Goal: Complete application form

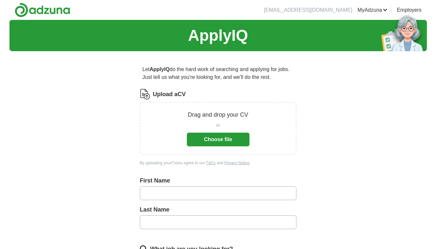
click at [212, 141] on button "Choose file" at bounding box center [218, 140] width 63 height 14
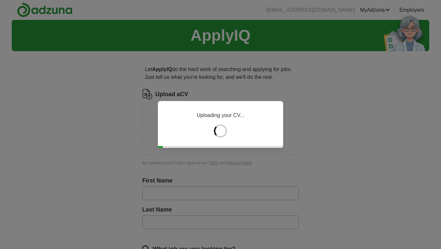
click at [254, 131] on div "Uploading your CV..." at bounding box center [220, 124] width 125 height 47
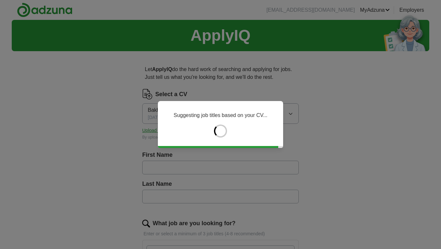
type input "*********"
type input "*****"
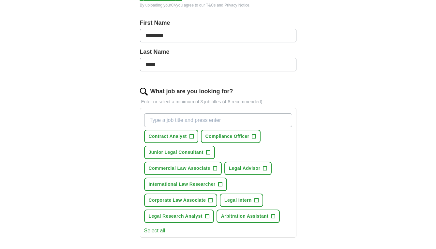
scroll to position [136, 0]
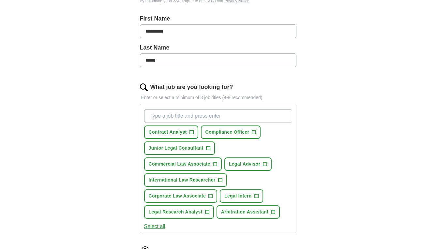
click at [207, 149] on span "+" at bounding box center [208, 148] width 4 height 5
click at [257, 133] on button "Compliance Officer +" at bounding box center [231, 132] width 60 height 13
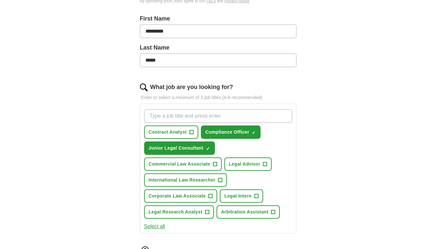
click at [213, 164] on span "+" at bounding box center [215, 164] width 4 height 5
click at [264, 164] on span "+" at bounding box center [265, 164] width 4 height 5
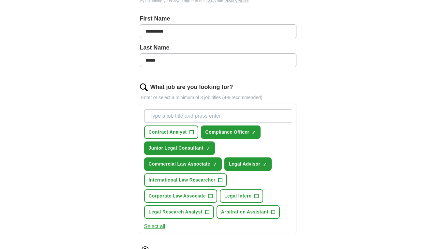
click at [219, 179] on span "+" at bounding box center [220, 180] width 4 height 5
click at [210, 194] on span "+" at bounding box center [211, 196] width 4 height 5
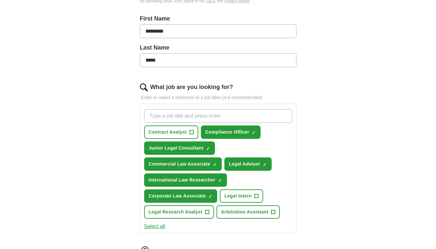
click at [241, 194] on span "Legal Intern" at bounding box center [237, 196] width 27 height 7
click at [204, 209] on button "Legal Research Analyst +" at bounding box center [179, 212] width 70 height 13
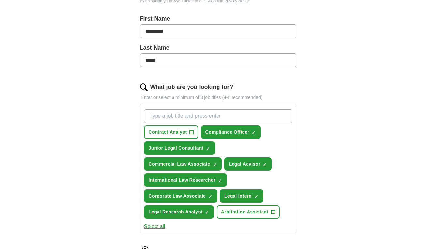
click at [245, 211] on span "Arbitration Assistant" at bounding box center [244, 212] width 47 height 7
type input "paralegal"
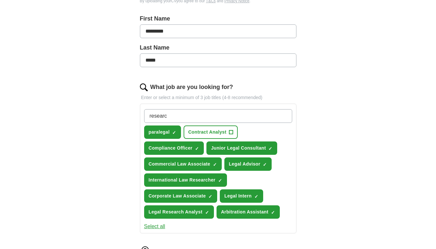
type input "research"
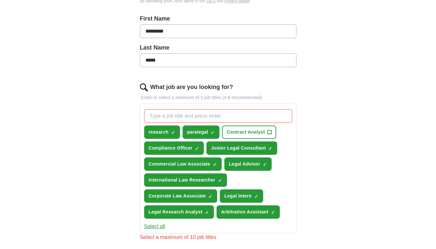
click at [258, 133] on span "Contract Analyst" at bounding box center [246, 132] width 38 height 7
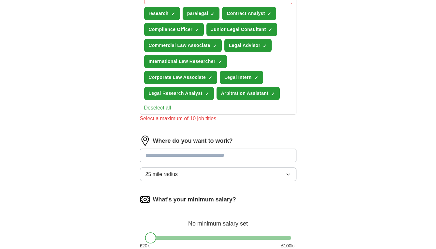
scroll to position [256, 0]
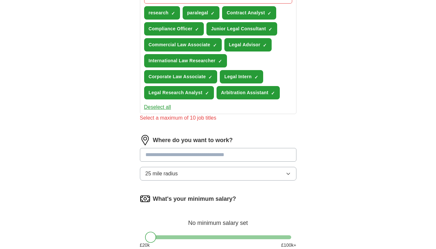
click at [195, 153] on input at bounding box center [218, 155] width 157 height 14
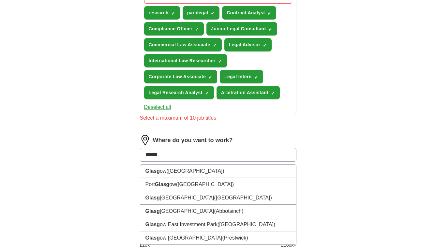
type input "*******"
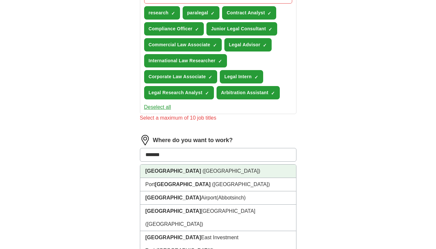
click at [203, 169] on span "([GEOGRAPHIC_DATA])" at bounding box center [232, 171] width 58 height 6
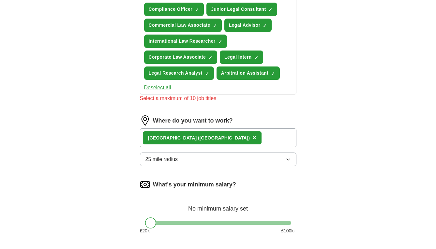
scroll to position [277, 0]
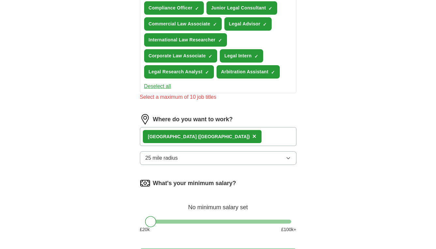
click at [186, 161] on button "25 mile radius" at bounding box center [218, 158] width 157 height 14
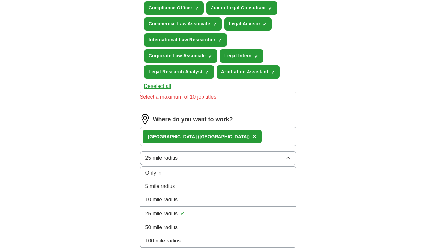
click at [177, 215] on span "25 mile radius" at bounding box center [162, 214] width 33 height 8
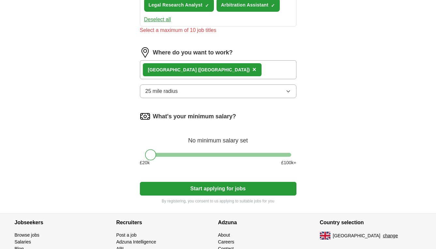
scroll to position [350, 0]
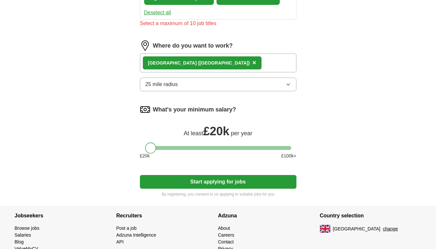
drag, startPoint x: 151, startPoint y: 149, endPoint x: 138, endPoint y: 148, distance: 13.1
click at [195, 185] on button "Start applying for jobs" at bounding box center [218, 182] width 157 height 14
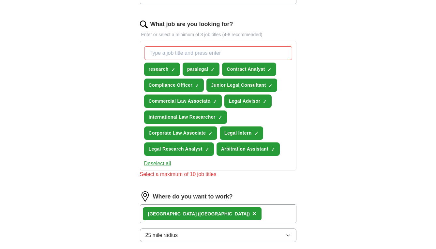
scroll to position [194, 0]
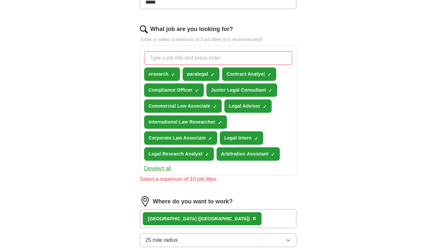
click at [0, 0] on span "×" at bounding box center [0, 0] width 0 height 0
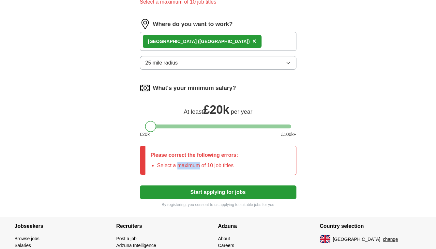
scroll to position [375, 0]
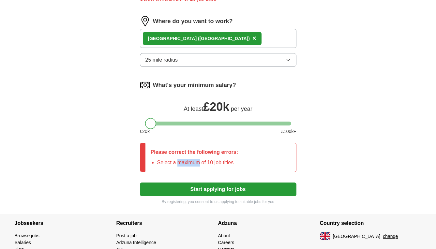
click at [212, 191] on button "Start applying for jobs" at bounding box center [218, 190] width 157 height 14
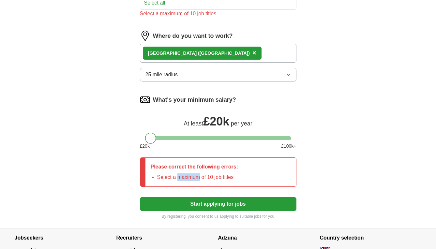
scroll to position [359, 0]
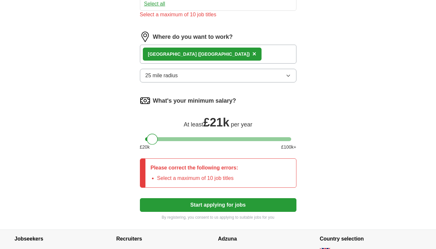
click at [155, 139] on div at bounding box center [152, 139] width 11 height 11
click at [197, 205] on button "Start applying for jobs" at bounding box center [218, 205] width 157 height 14
click at [277, 111] on div "What's your minimum salary? At least £ 21k per year £ 20 k £ 100 k+" at bounding box center [218, 126] width 157 height 60
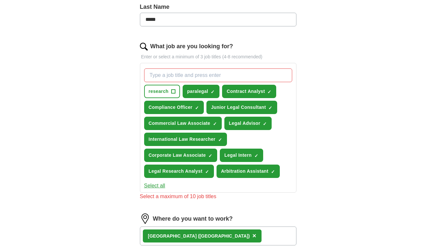
scroll to position [173, 0]
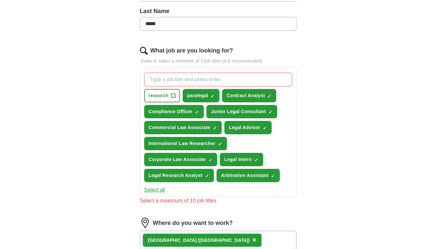
click at [256, 97] on span "Contract Analyst" at bounding box center [246, 95] width 38 height 7
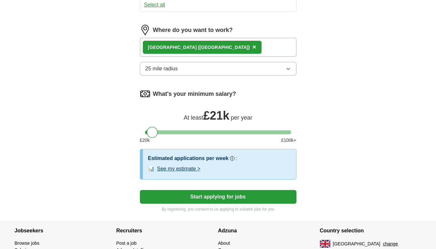
scroll to position [350, 0]
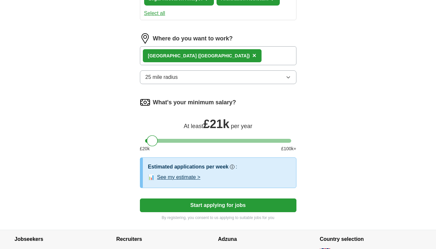
click at [187, 178] on button "See my estimate >" at bounding box center [178, 178] width 43 height 8
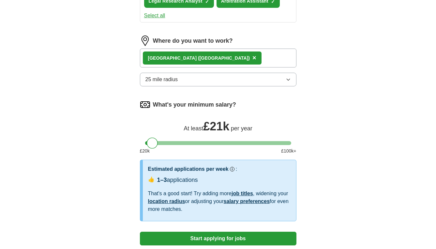
scroll to position [347, 0]
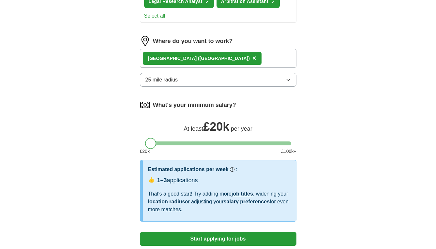
drag, startPoint x: 153, startPoint y: 141, endPoint x: 148, endPoint y: 141, distance: 4.2
click at [149, 141] on div at bounding box center [150, 143] width 11 height 11
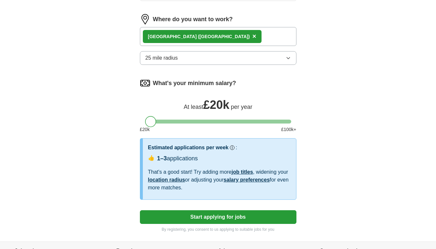
scroll to position [370, 0]
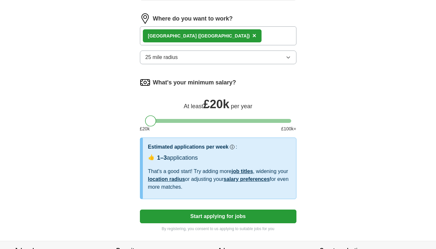
click at [227, 216] on button "Start applying for jobs" at bounding box center [218, 217] width 157 height 14
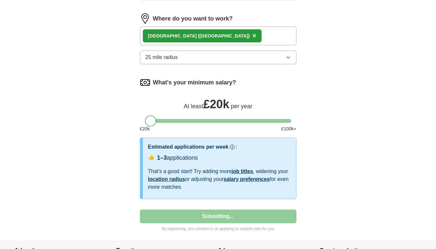
scroll to position [71, 0]
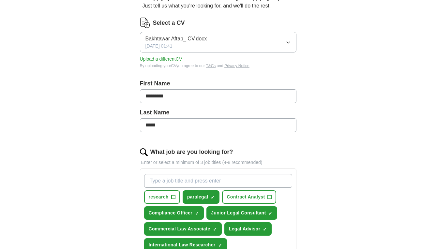
select select "**"
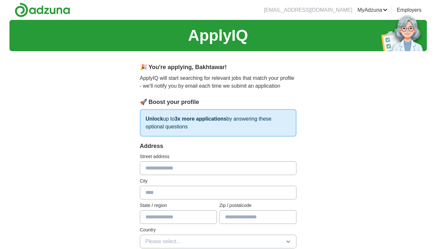
scroll to position [0, 0]
type input "**********"
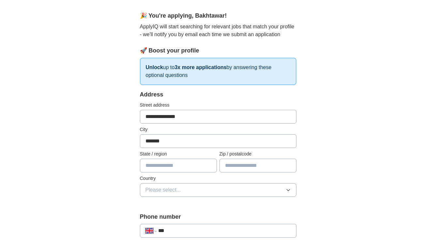
scroll to position [63, 0]
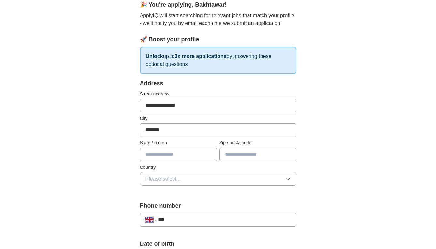
type input "*******"
type input "*"
type input "*******"
type input "*"
type input "*******"
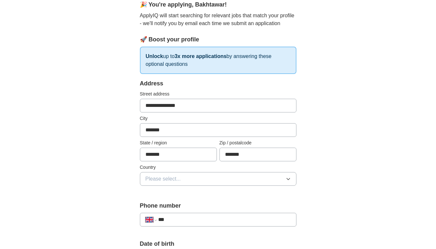
click at [215, 181] on button "Please select..." at bounding box center [218, 179] width 157 height 14
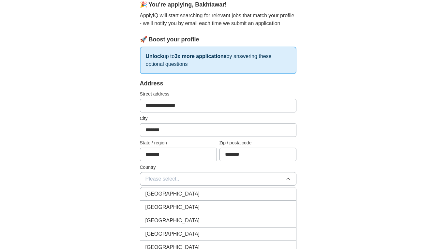
click at [199, 196] on div "[GEOGRAPHIC_DATA]" at bounding box center [219, 194] width 146 height 8
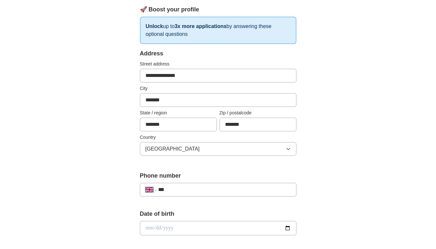
scroll to position [102, 0]
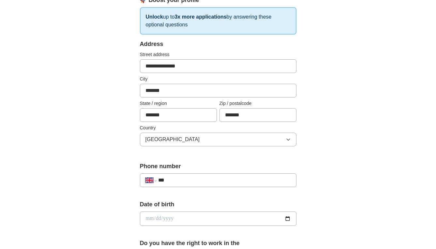
click at [195, 185] on div "**********" at bounding box center [218, 181] width 157 height 14
type input "**********"
click at [175, 221] on input "date" at bounding box center [218, 219] width 157 height 14
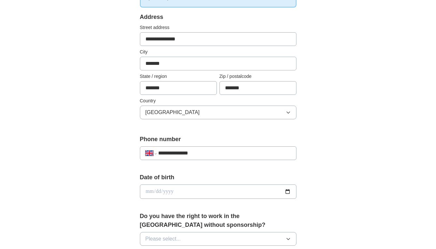
scroll to position [133, 0]
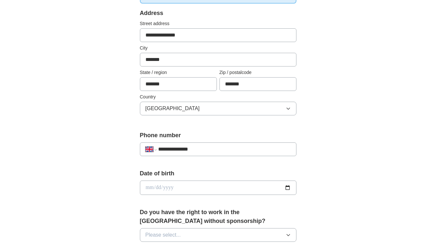
click at [155, 187] on input "date" at bounding box center [218, 188] width 157 height 14
click at [169, 191] on input "**********" at bounding box center [218, 188] width 157 height 14
click at [157, 188] on input "**********" at bounding box center [218, 188] width 157 height 14
type input "**********"
click at [203, 205] on form "**********" at bounding box center [218, 237] width 157 height 457
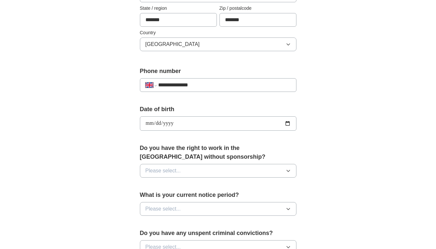
scroll to position [208, 0]
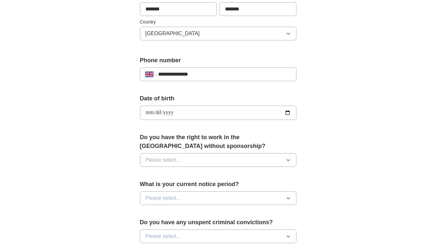
click at [216, 162] on button "Please select..." at bounding box center [218, 160] width 157 height 14
click at [192, 186] on div "No" at bounding box center [219, 189] width 146 height 8
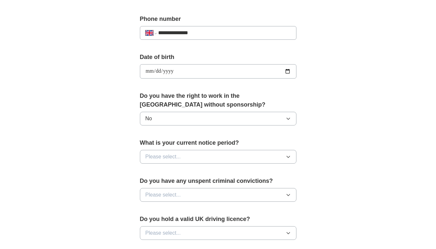
scroll to position [250, 0]
click at [201, 158] on button "Please select..." at bounding box center [218, 157] width 157 height 14
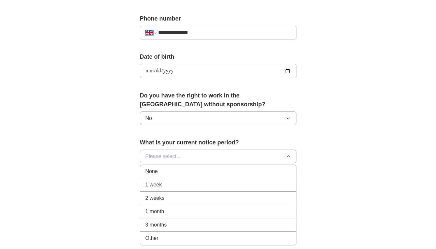
click at [188, 173] on div "None" at bounding box center [219, 172] width 146 height 8
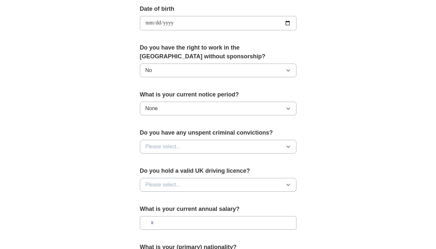
scroll to position [303, 0]
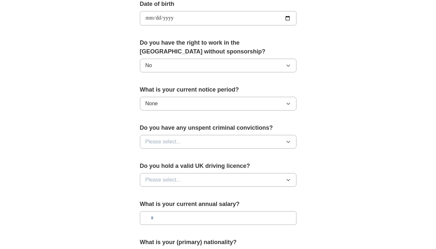
click at [201, 140] on button "Please select..." at bounding box center [218, 142] width 157 height 14
click at [184, 170] on div "No" at bounding box center [219, 170] width 146 height 8
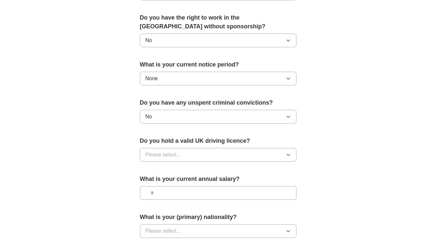
scroll to position [328, 0]
click at [194, 151] on button "Please select..." at bounding box center [218, 155] width 157 height 14
click at [179, 186] on div "No" at bounding box center [219, 183] width 146 height 8
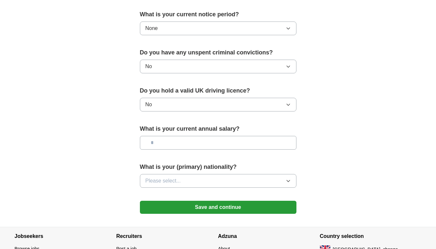
scroll to position [382, 0]
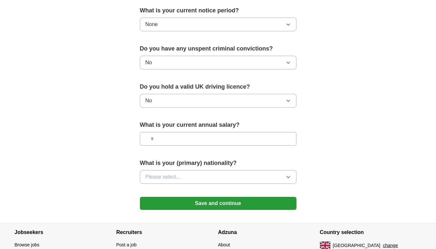
click at [197, 140] on input "text" at bounding box center [218, 139] width 157 height 14
click at [187, 177] on button "Please select..." at bounding box center [218, 177] width 157 height 14
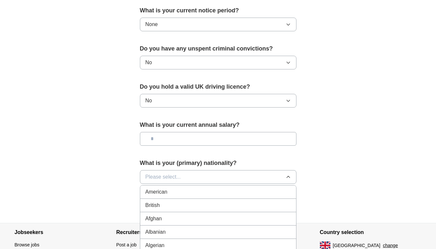
click at [187, 177] on button "Please select..." at bounding box center [218, 177] width 157 height 14
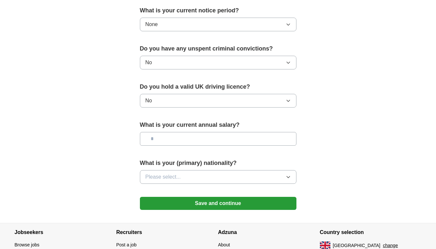
click at [187, 177] on button "Please select..." at bounding box center [218, 177] width 157 height 14
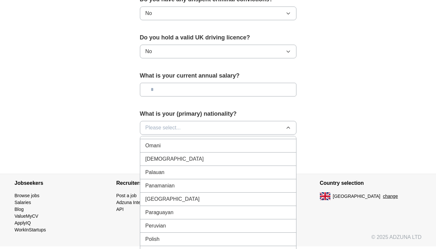
scroll to position [1791, 0]
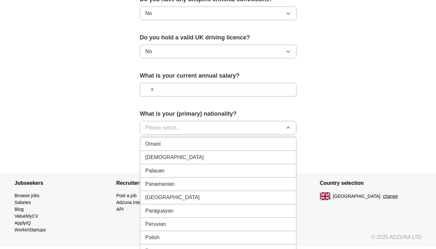
click at [178, 157] on div "[DEMOGRAPHIC_DATA]" at bounding box center [219, 158] width 146 height 8
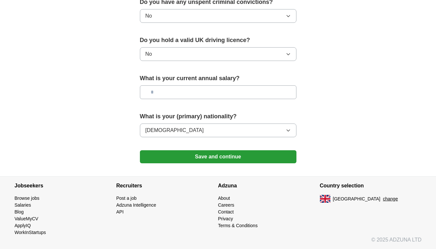
scroll to position [429, 0]
click at [197, 155] on button "Save and continue" at bounding box center [218, 156] width 157 height 13
